Goal: Check status

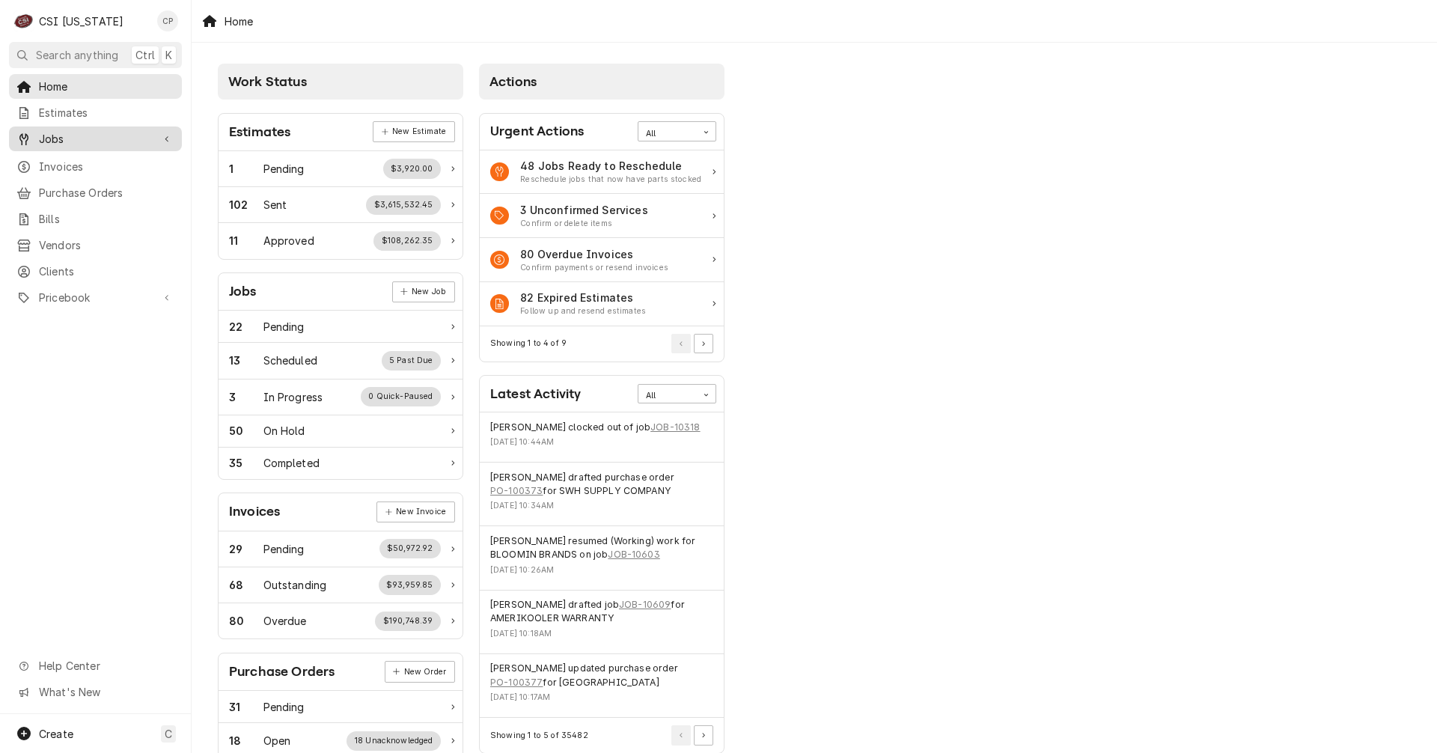
click at [77, 143] on div "Jobs" at bounding box center [95, 138] width 167 height 19
click at [82, 161] on span "Jobs" at bounding box center [106, 165] width 135 height 16
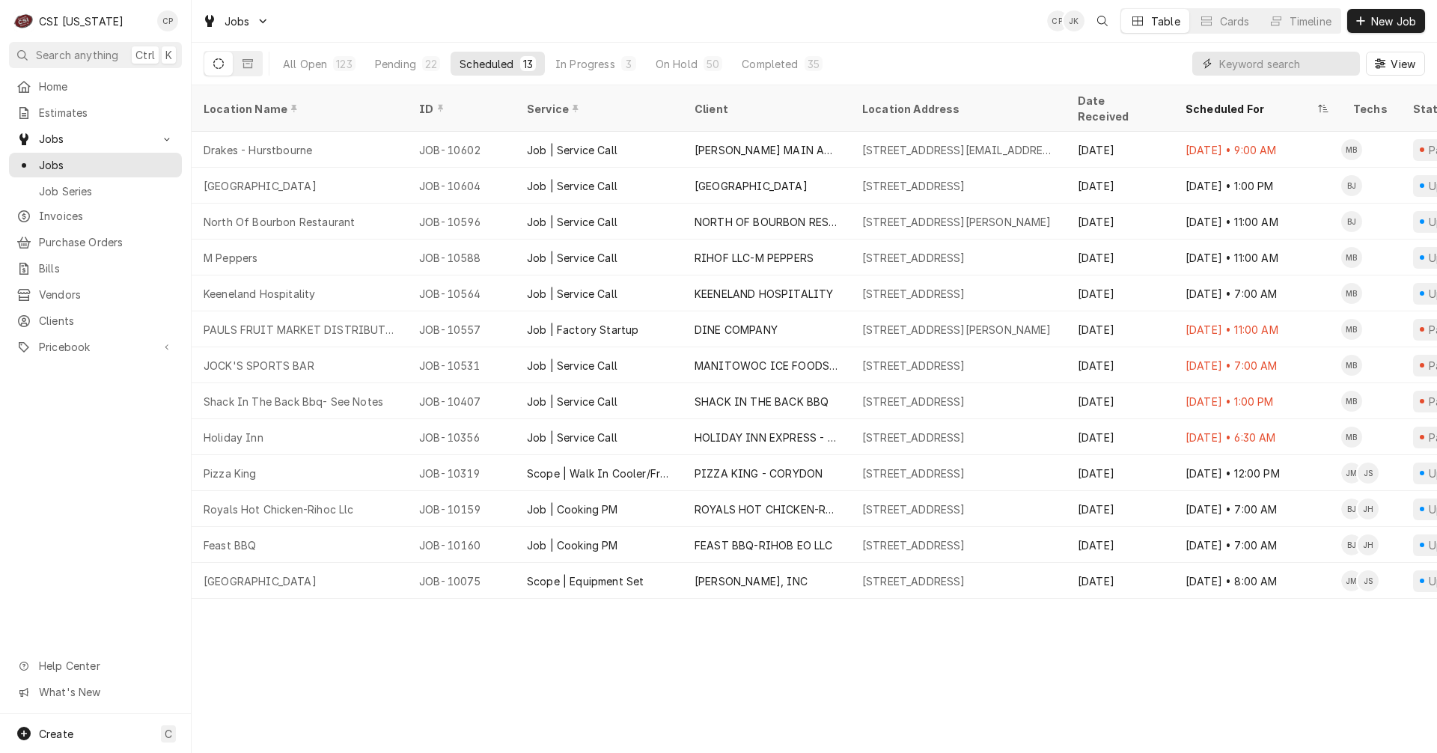
click at [1246, 63] on input "Dynamic Content Wrapper" at bounding box center [1285, 64] width 133 height 24
type input "fkg"
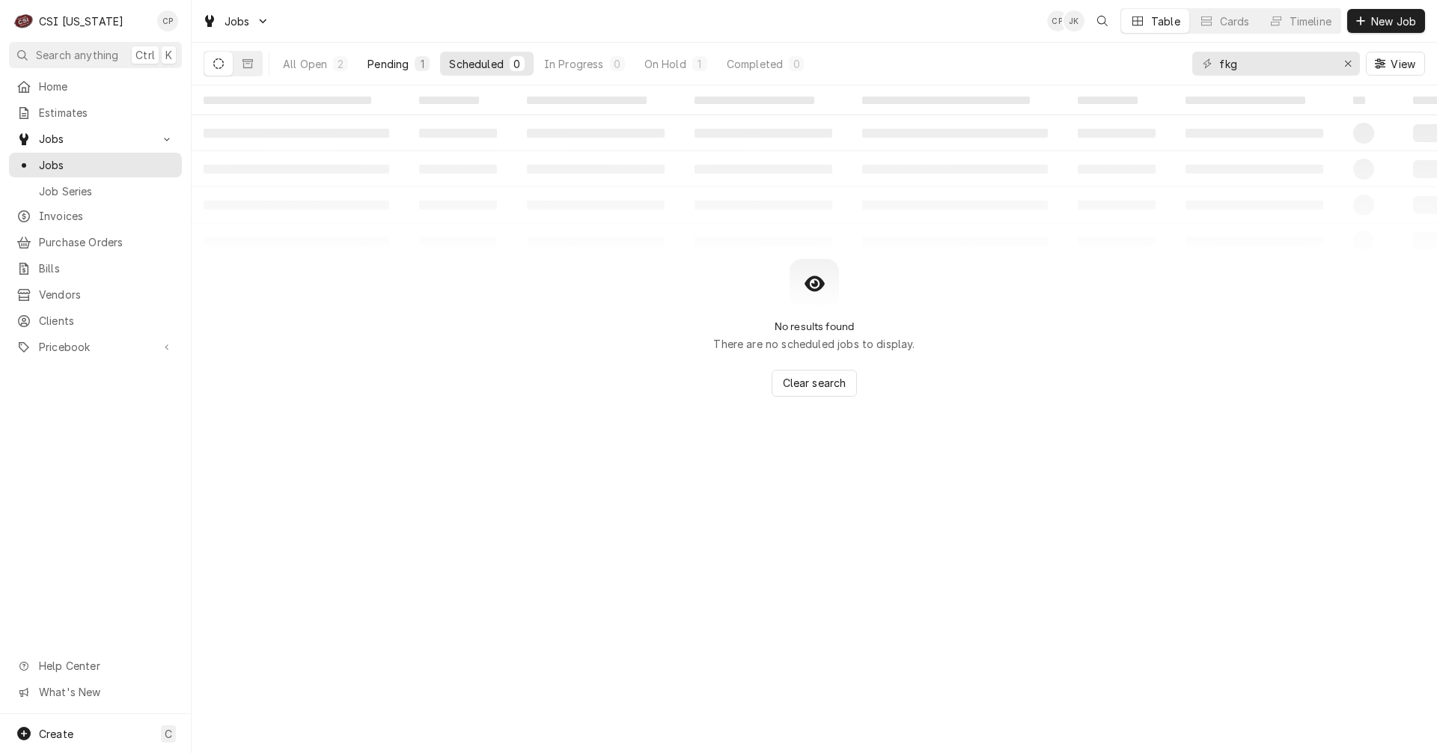
click at [391, 56] on div "Pending" at bounding box center [387, 64] width 41 height 16
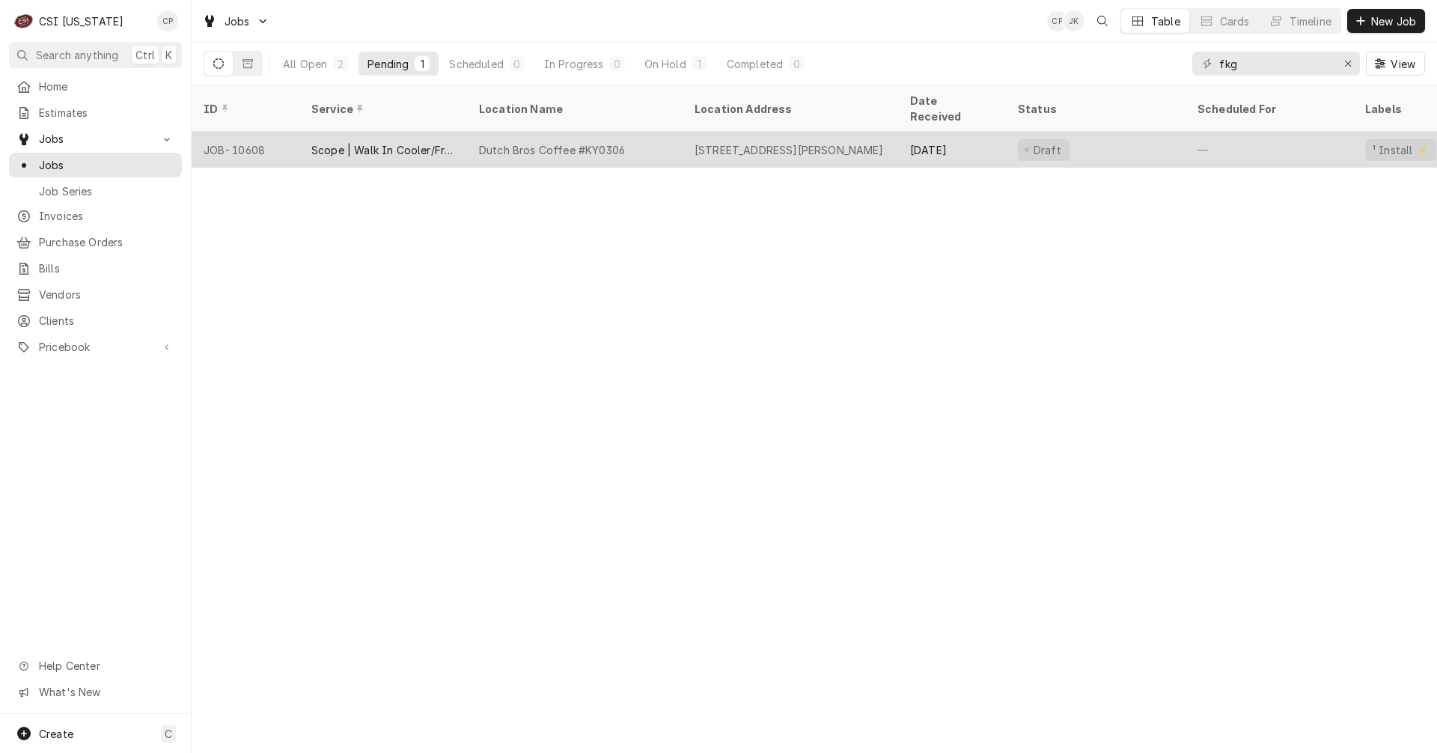
click at [521, 142] on div "Dutch Bros Coffee #KY0306" at bounding box center [552, 150] width 146 height 16
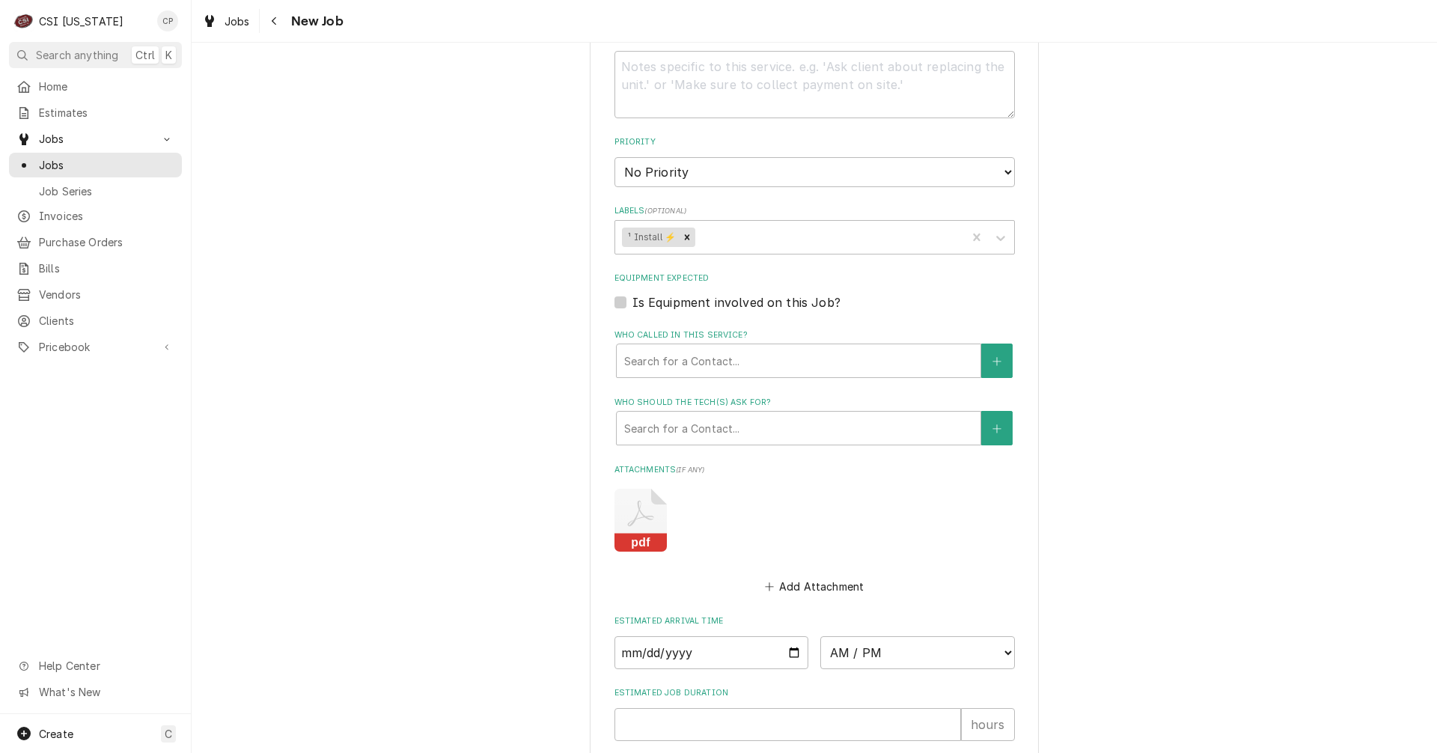
scroll to position [952, 0]
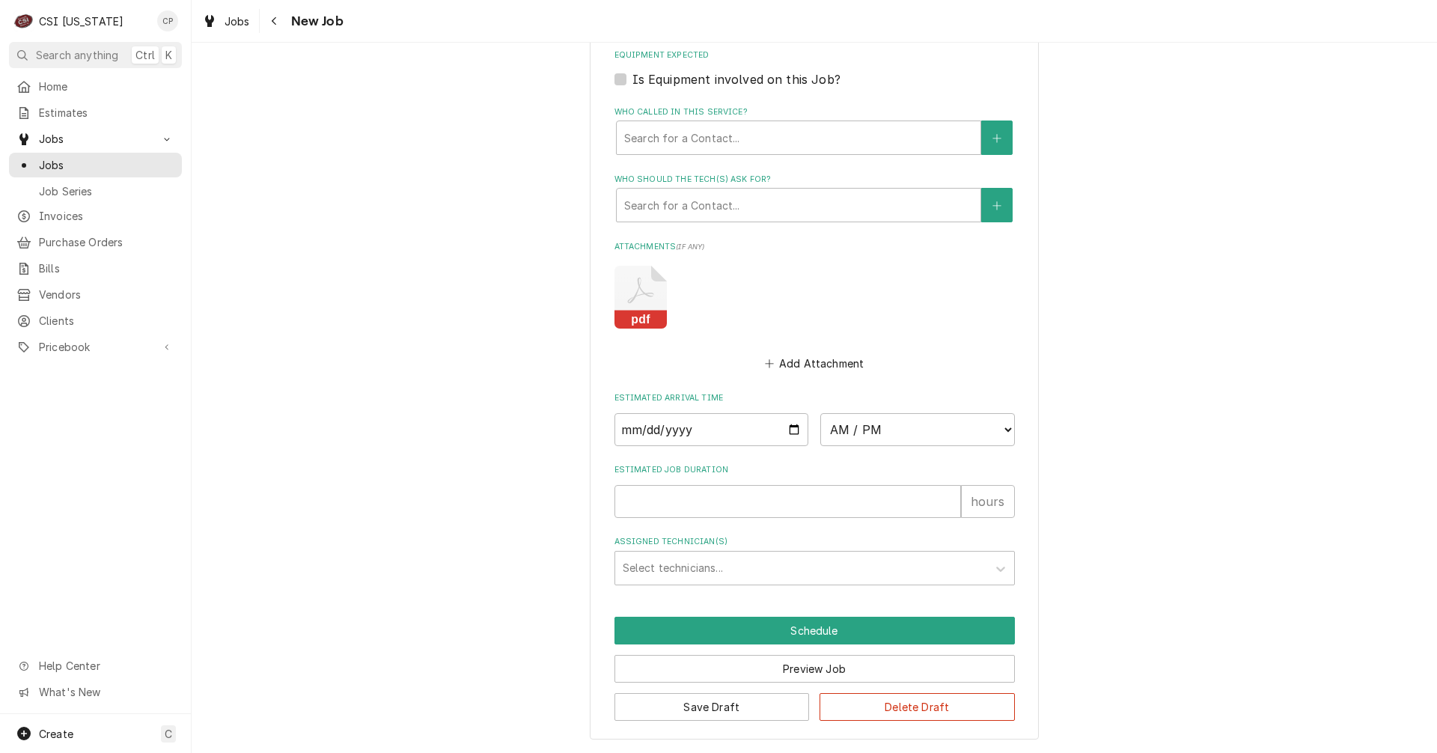
click at [641, 309] on icon "Attachments" at bounding box center [640, 297] width 52 height 63
type textarea "x"
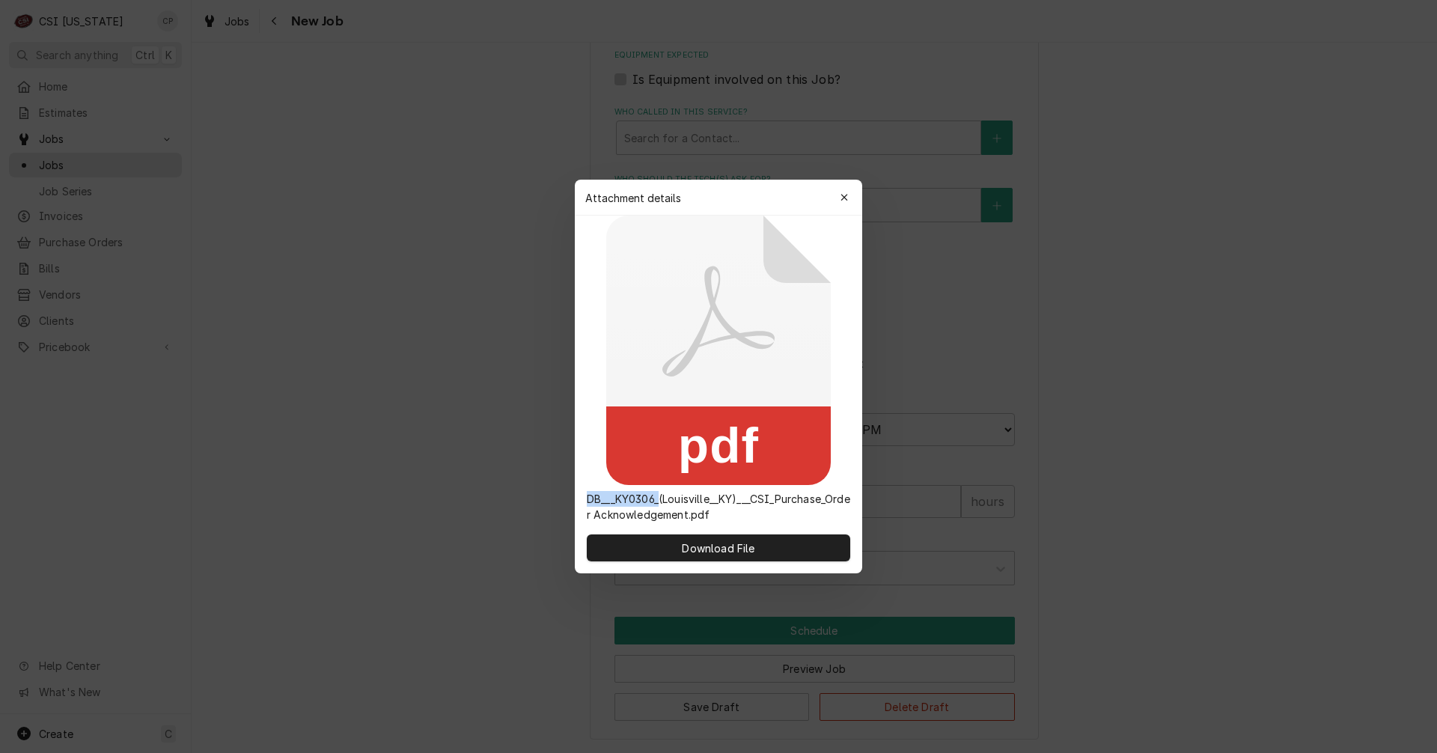
click at [641, 309] on icon at bounding box center [718, 350] width 224 height 269
click at [735, 550] on span "Download File" at bounding box center [718, 548] width 79 height 16
